Goal: Find specific page/section: Find specific page/section

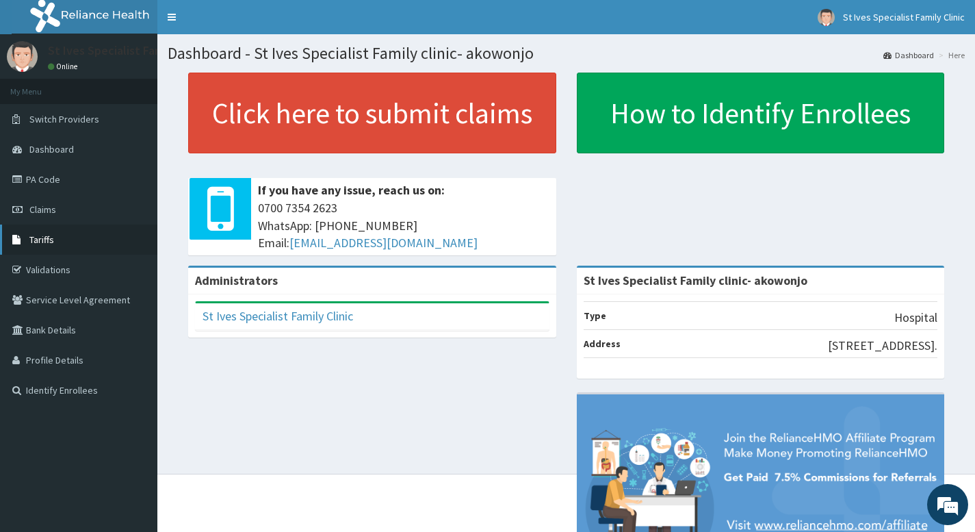
click at [45, 235] on span "Tariffs" at bounding box center [41, 239] width 25 height 12
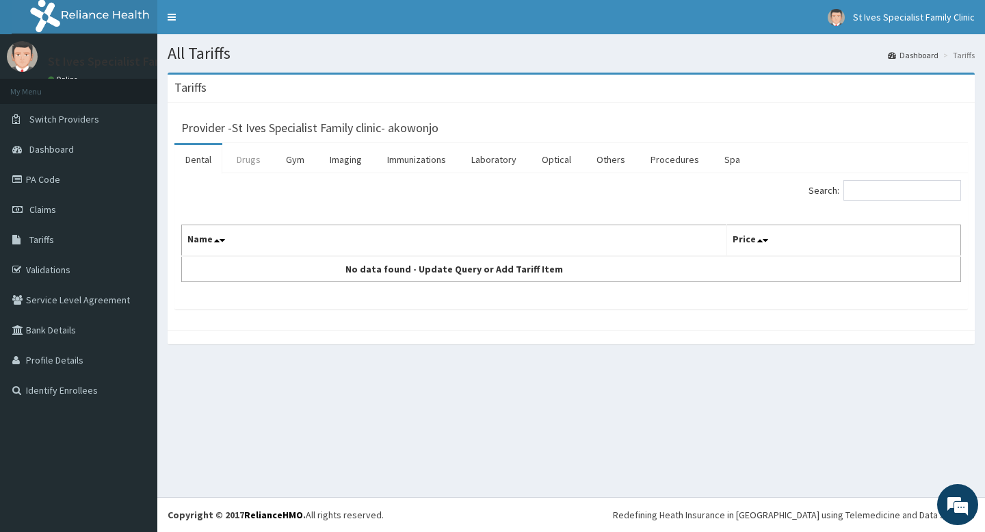
click at [248, 162] on link "Drugs" at bounding box center [249, 159] width 46 height 29
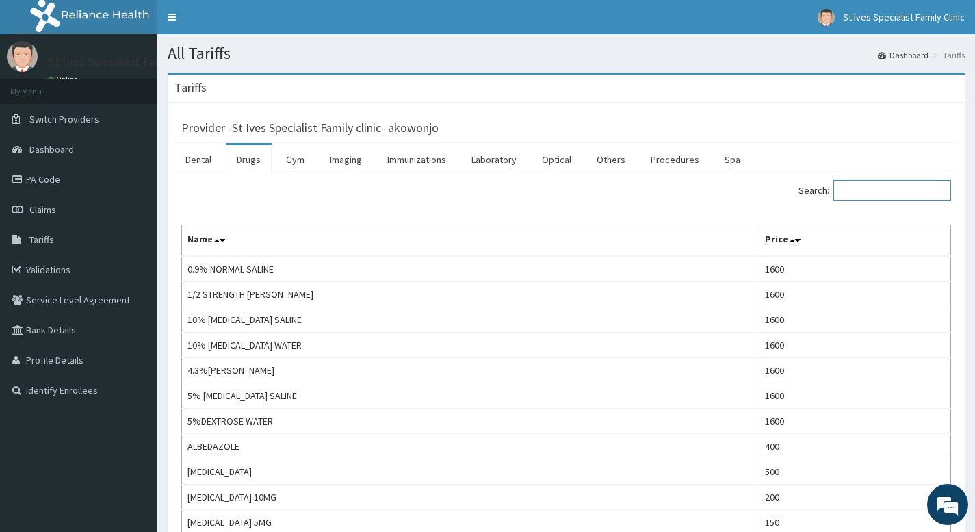
click at [870, 192] on input "Search:" at bounding box center [893, 190] width 118 height 21
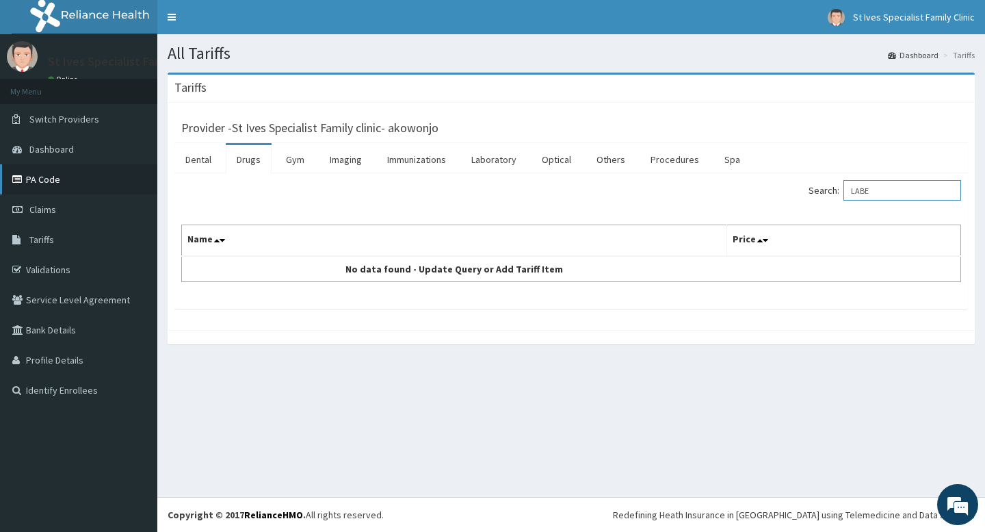
type input "LABE"
click at [53, 183] on link "PA Code" at bounding box center [78, 179] width 157 height 30
